Goal: Information Seeking & Learning: Compare options

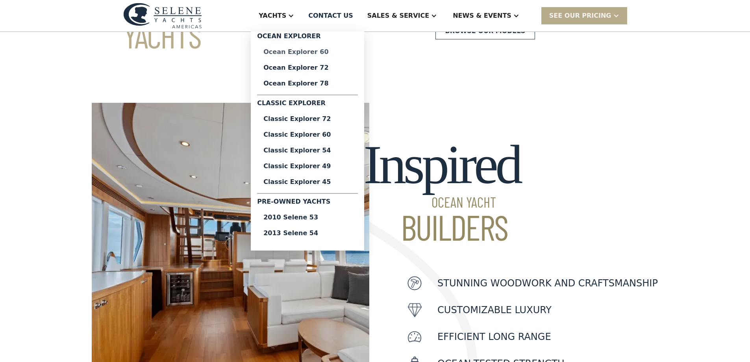
click at [330, 52] on div "Ocean Explorer 60" at bounding box center [307, 52] width 88 height 6
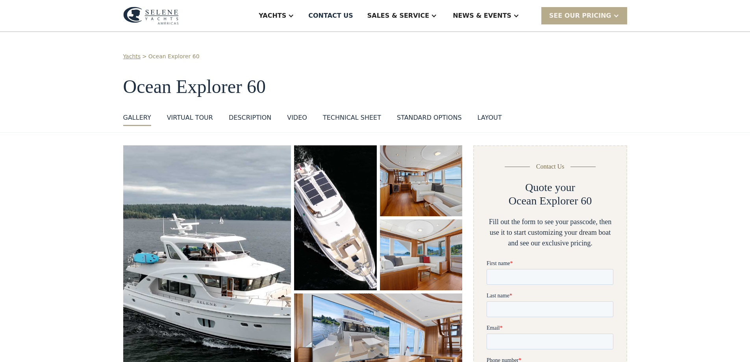
drag, startPoint x: 540, startPoint y: 236, endPoint x: 538, endPoint y: 122, distance: 113.3
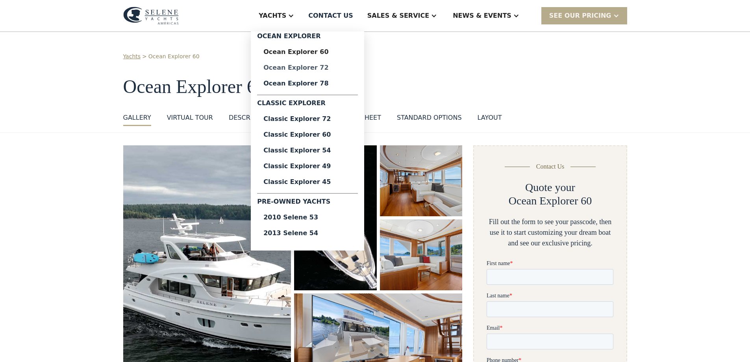
click at [328, 67] on div "Ocean Explorer 72" at bounding box center [307, 68] width 88 height 6
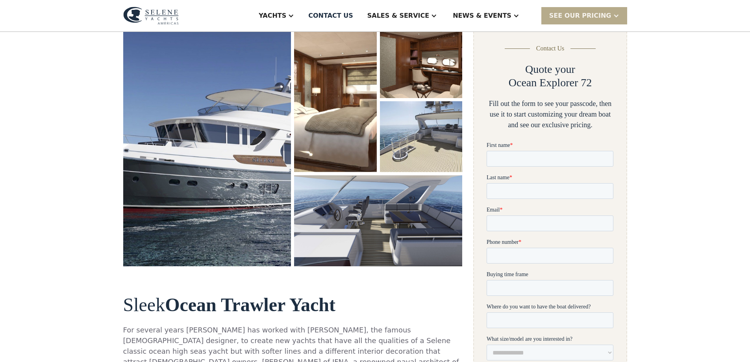
scroll to position [79, 0]
